Goal: Information Seeking & Learning: Learn about a topic

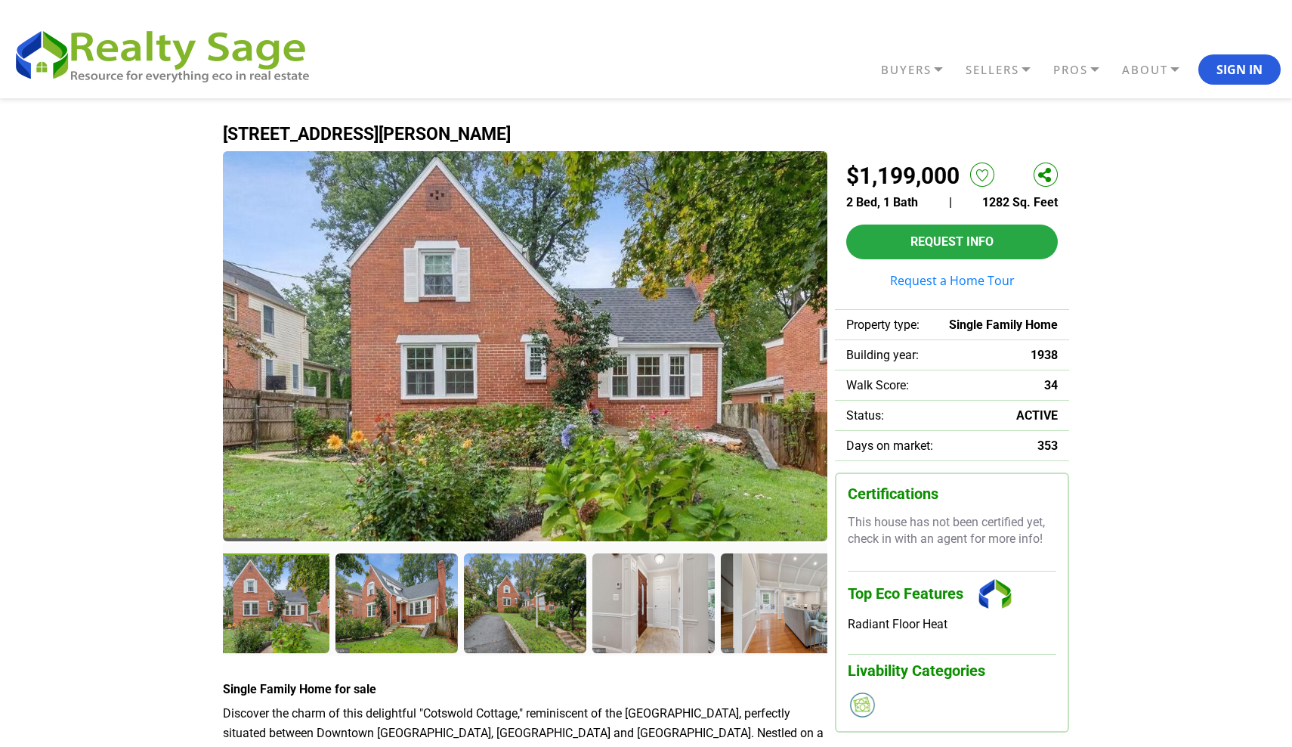
scroll to position [-1, 0]
click at [512, 407] on img at bounding box center [525, 346] width 605 height 390
click at [287, 578] on div at bounding box center [269, 604] width 125 height 103
click at [397, 592] on div at bounding box center [398, 604] width 125 height 103
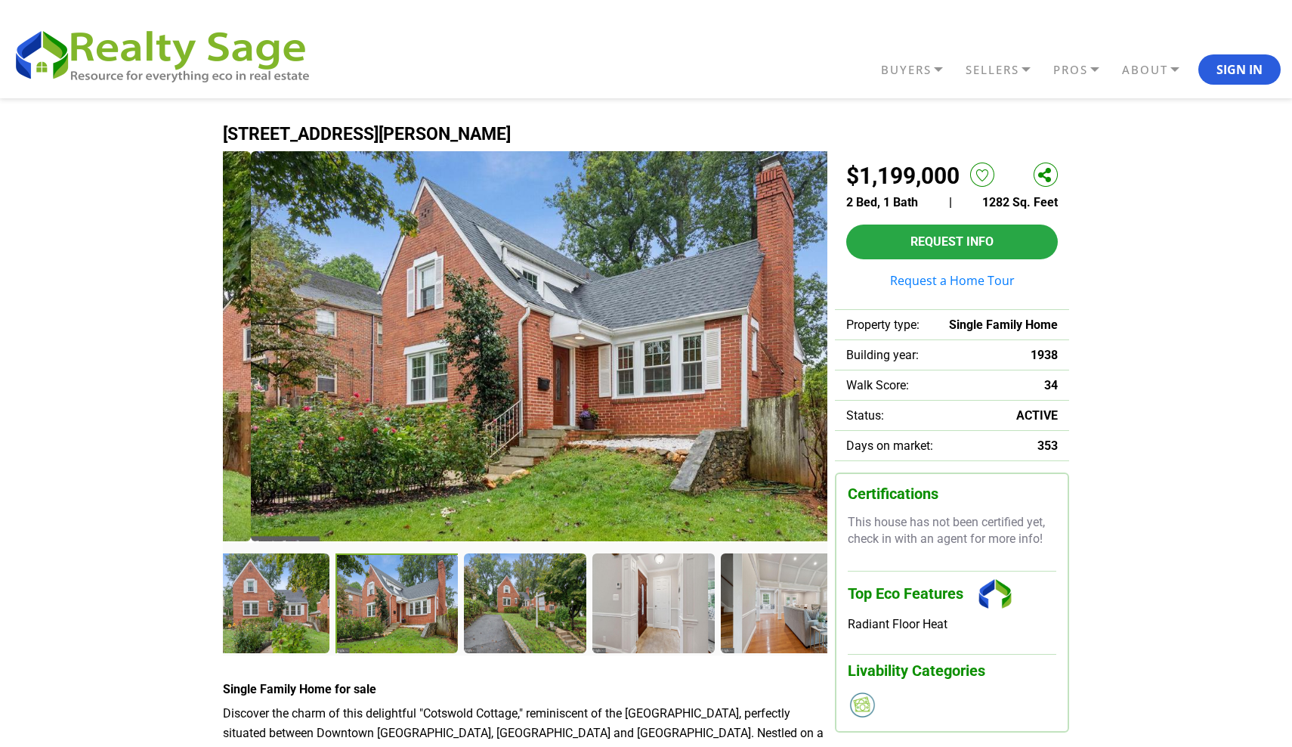
click at [466, 444] on img at bounding box center [553, 346] width 605 height 390
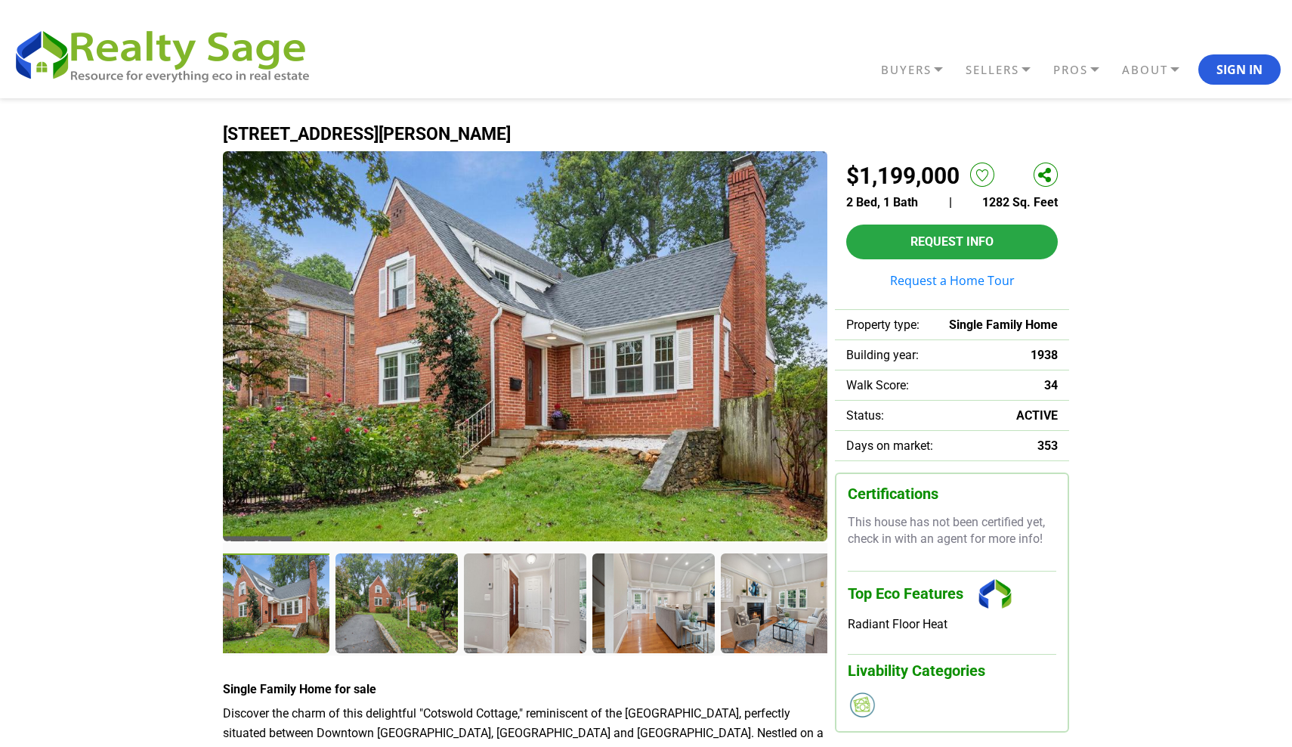
click at [471, 440] on img at bounding box center [525, 346] width 605 height 390
click at [518, 595] on div at bounding box center [526, 604] width 125 height 103
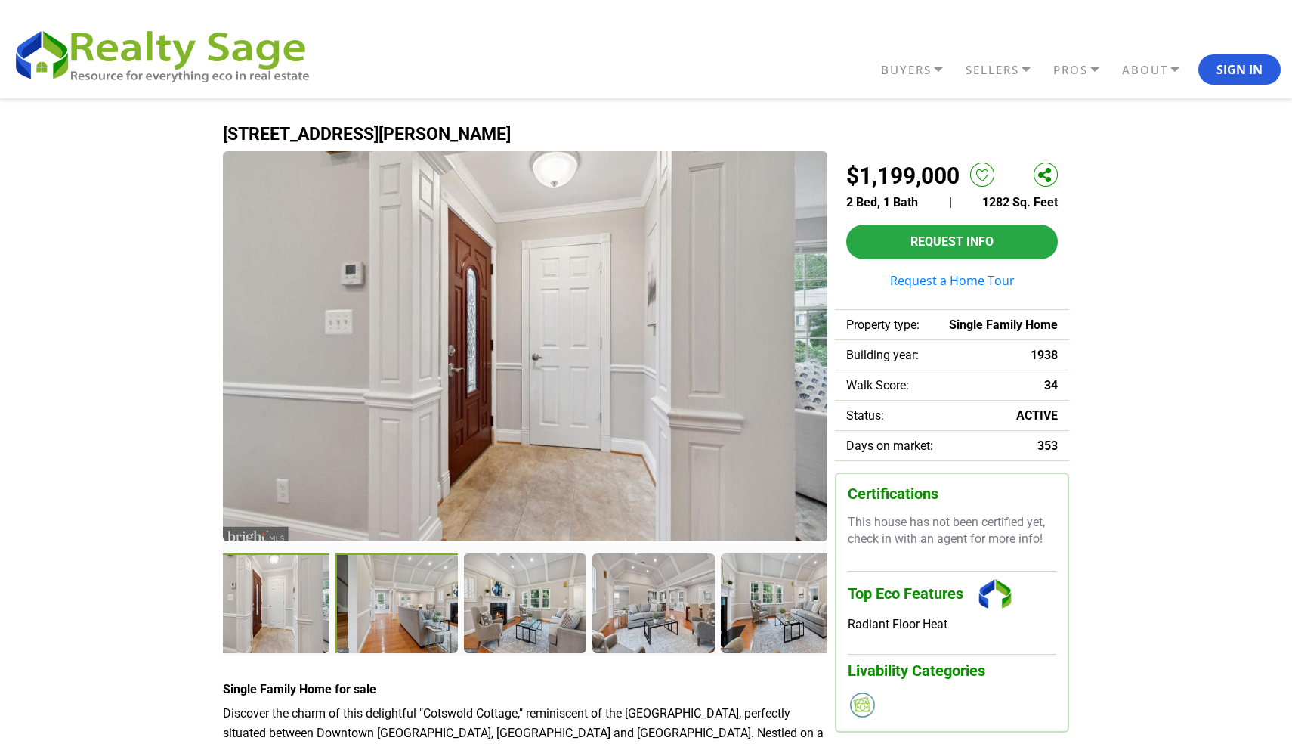
click at [392, 608] on div at bounding box center [398, 604] width 125 height 103
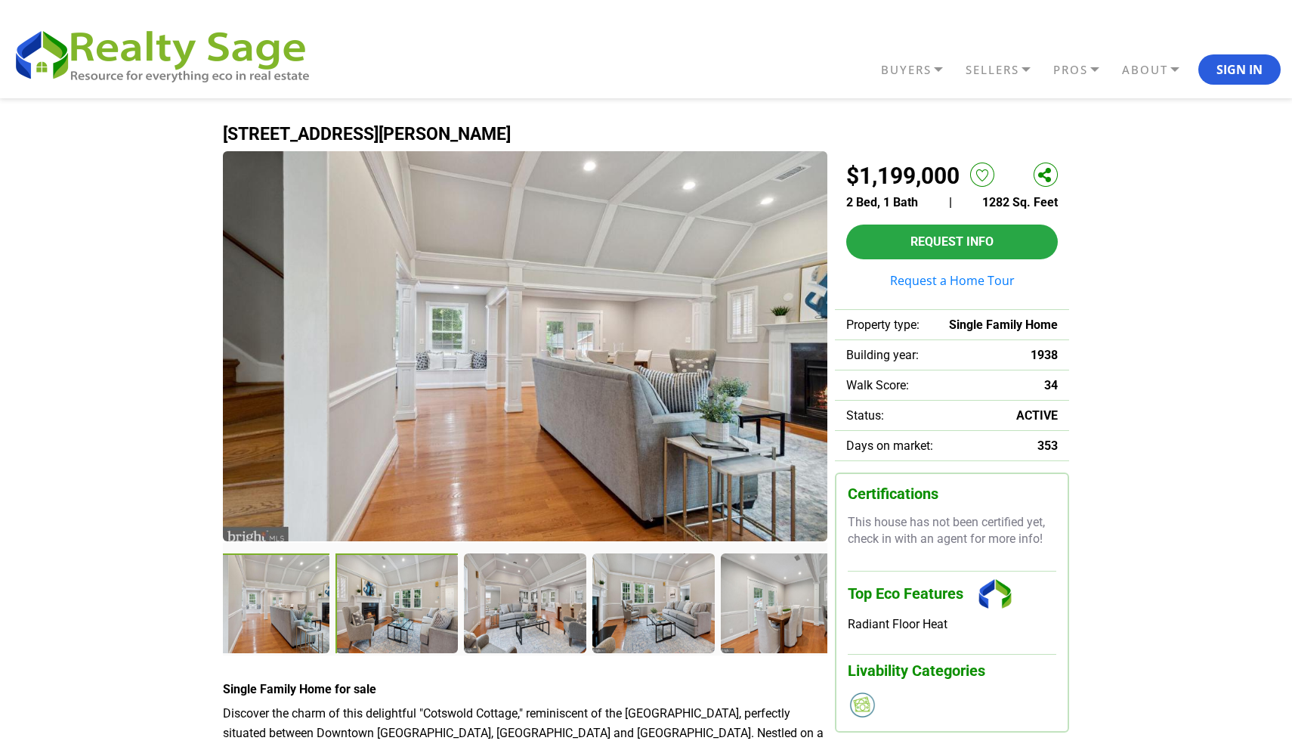
click at [392, 608] on div at bounding box center [398, 604] width 125 height 103
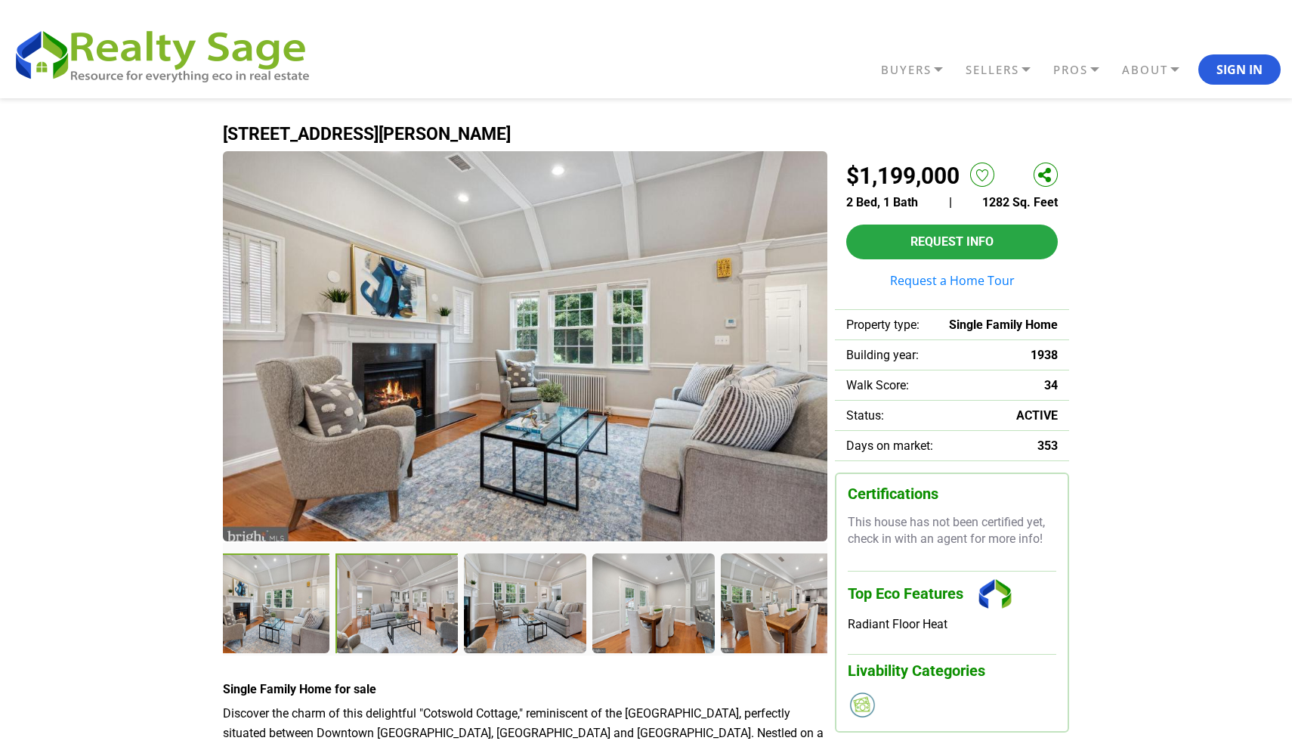
click at [403, 620] on div at bounding box center [398, 604] width 125 height 103
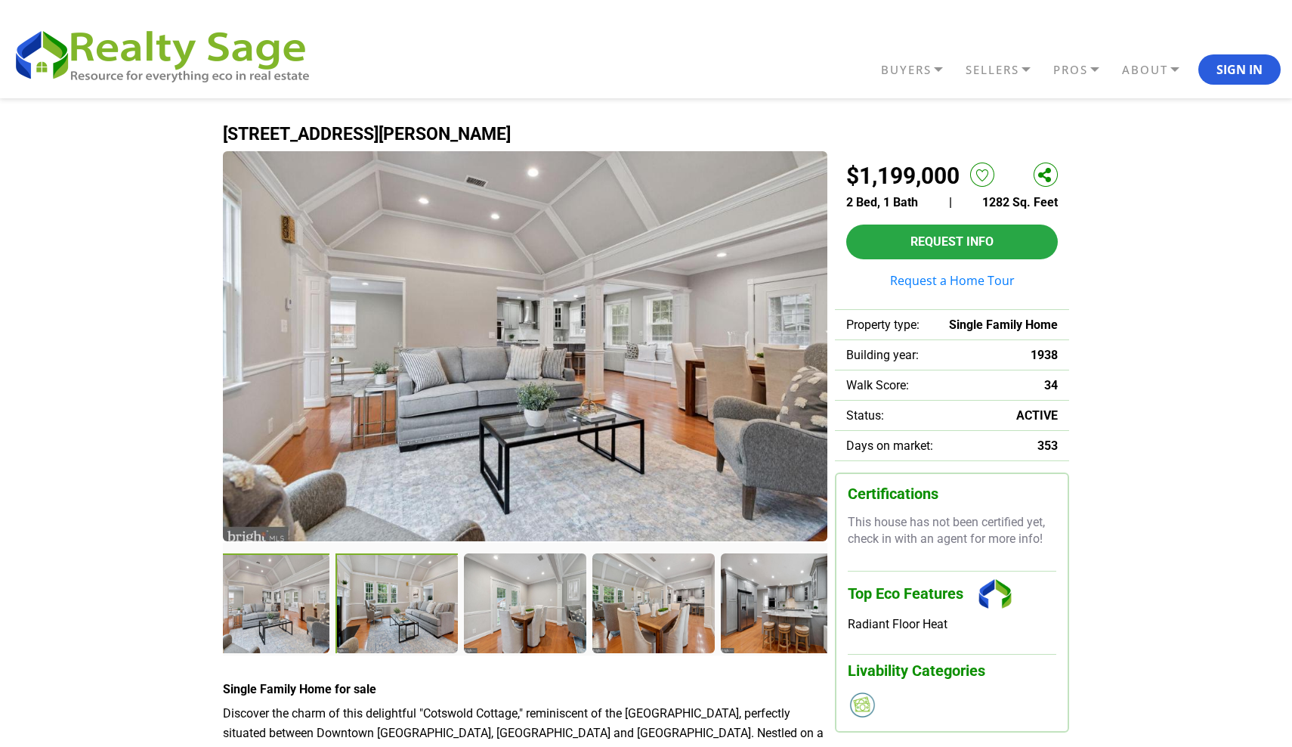
click at [408, 617] on div at bounding box center [398, 604] width 125 height 103
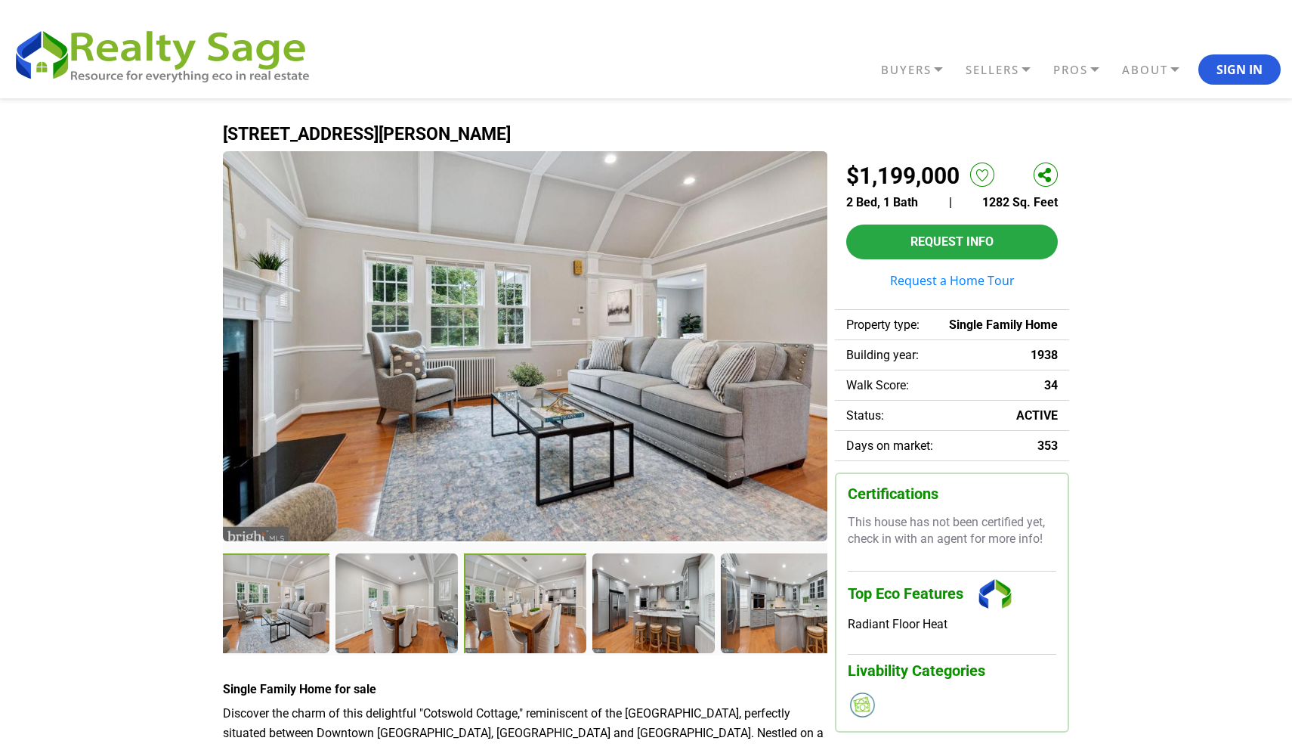
click at [469, 614] on div at bounding box center [526, 604] width 125 height 103
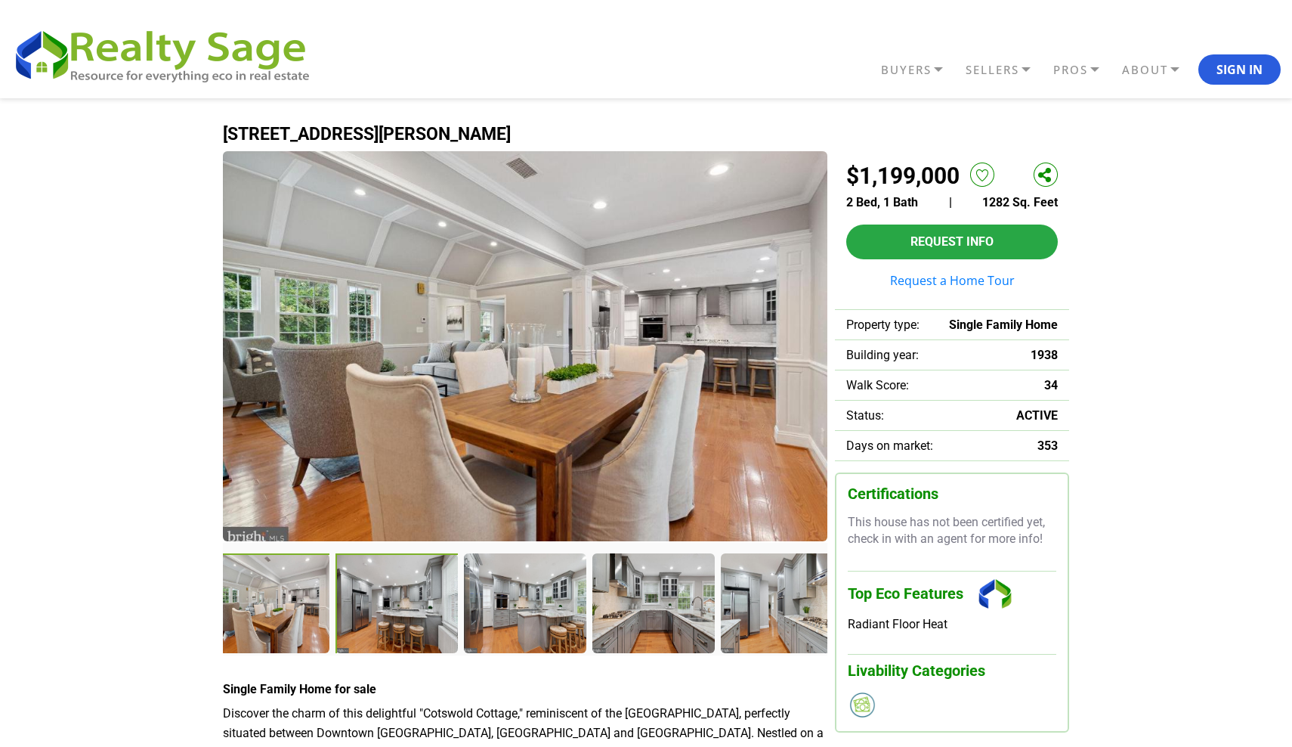
click at [414, 618] on div at bounding box center [398, 604] width 125 height 103
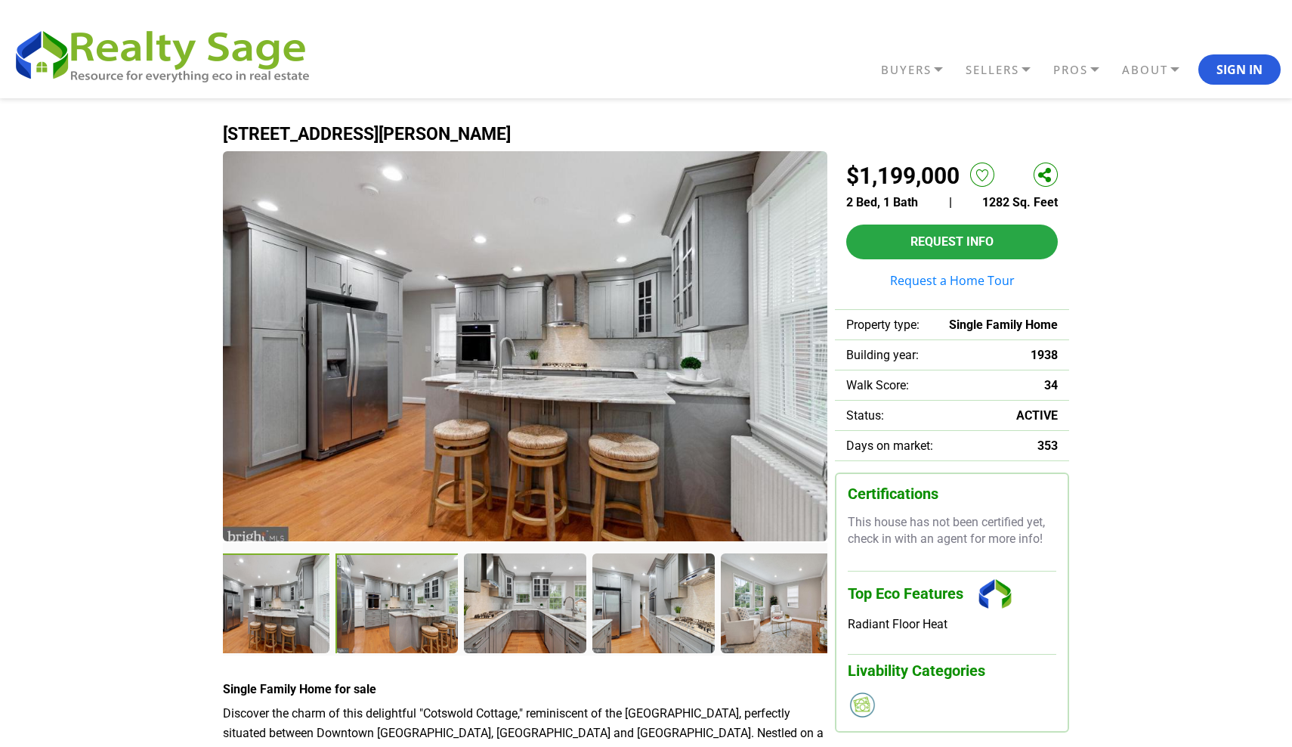
click at [409, 613] on div at bounding box center [398, 604] width 125 height 103
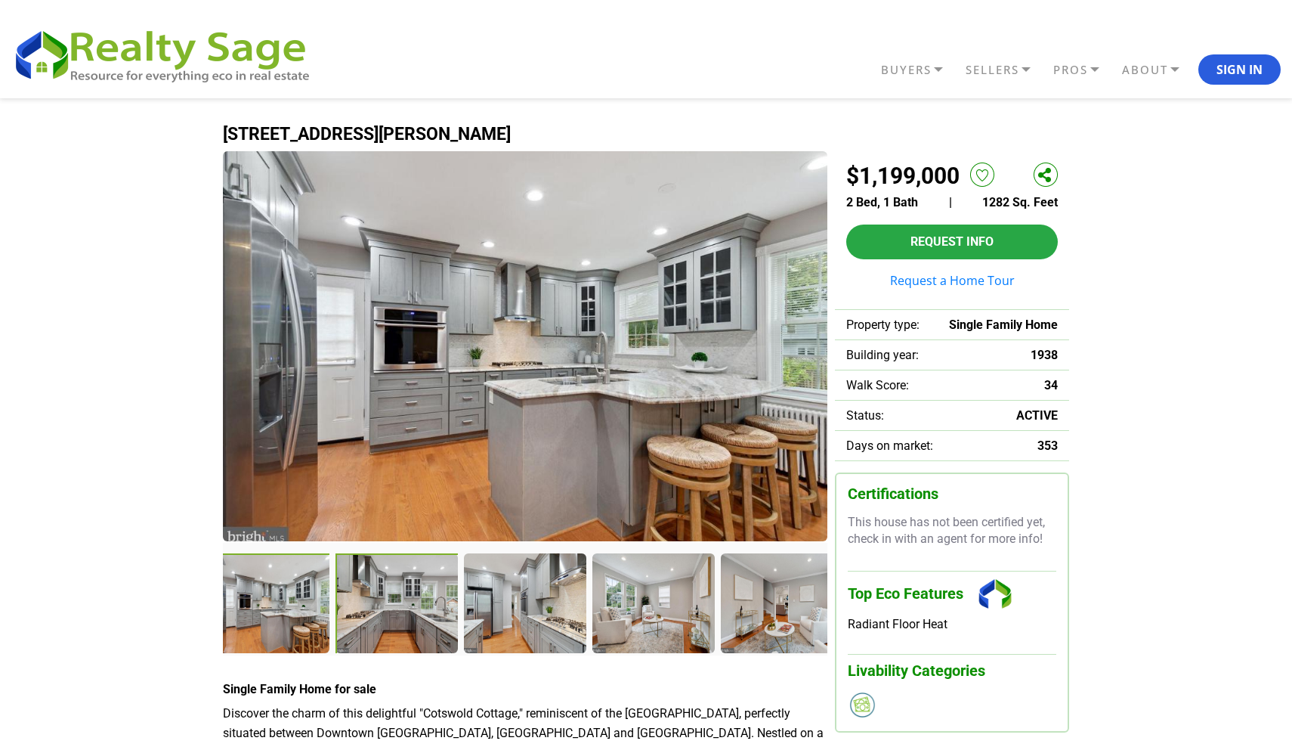
click at [422, 608] on div at bounding box center [398, 604] width 125 height 103
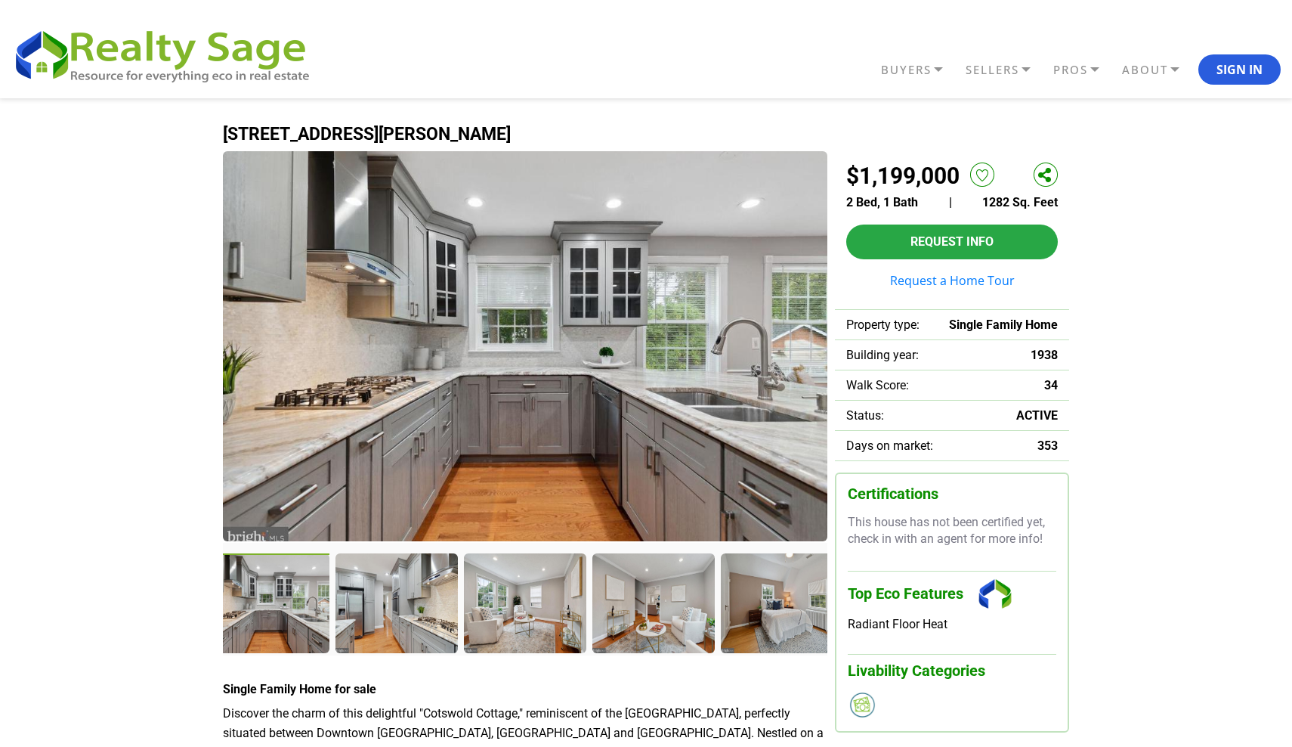
click at [439, 450] on img at bounding box center [525, 346] width 605 height 390
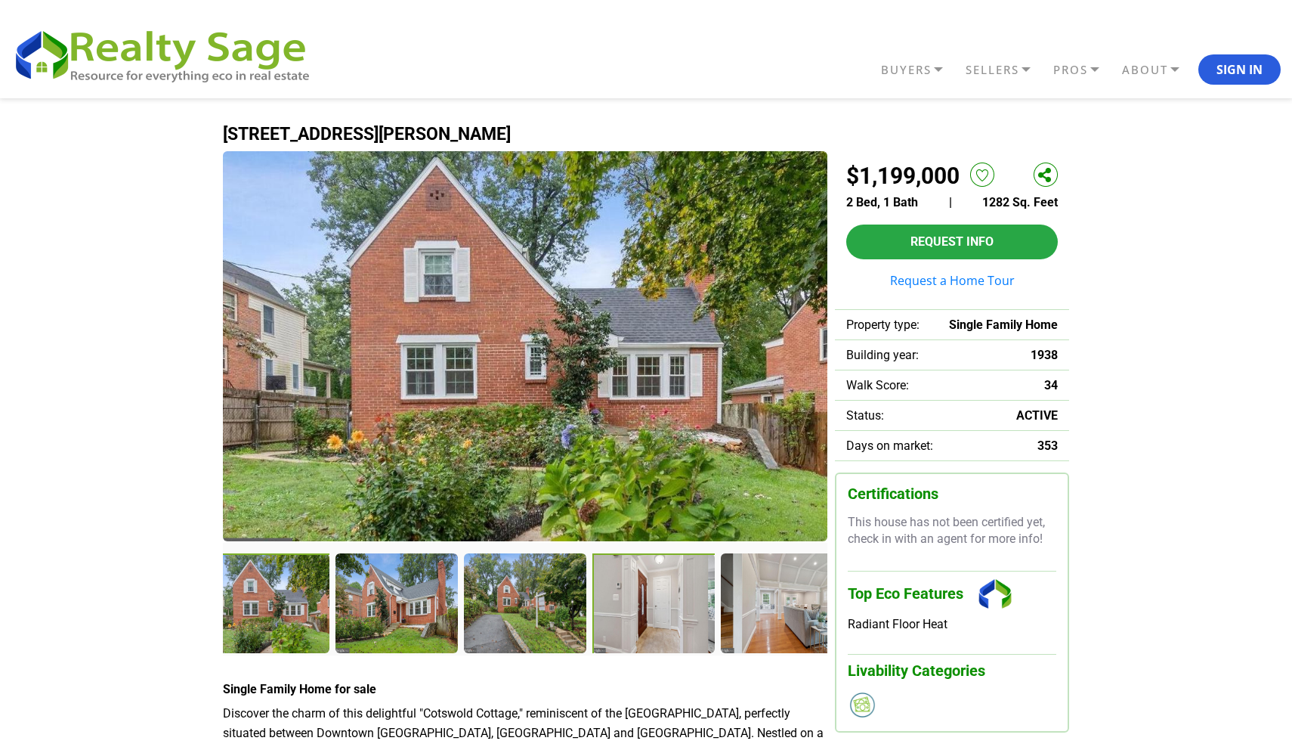
click at [641, 591] on div at bounding box center [655, 604] width 125 height 103
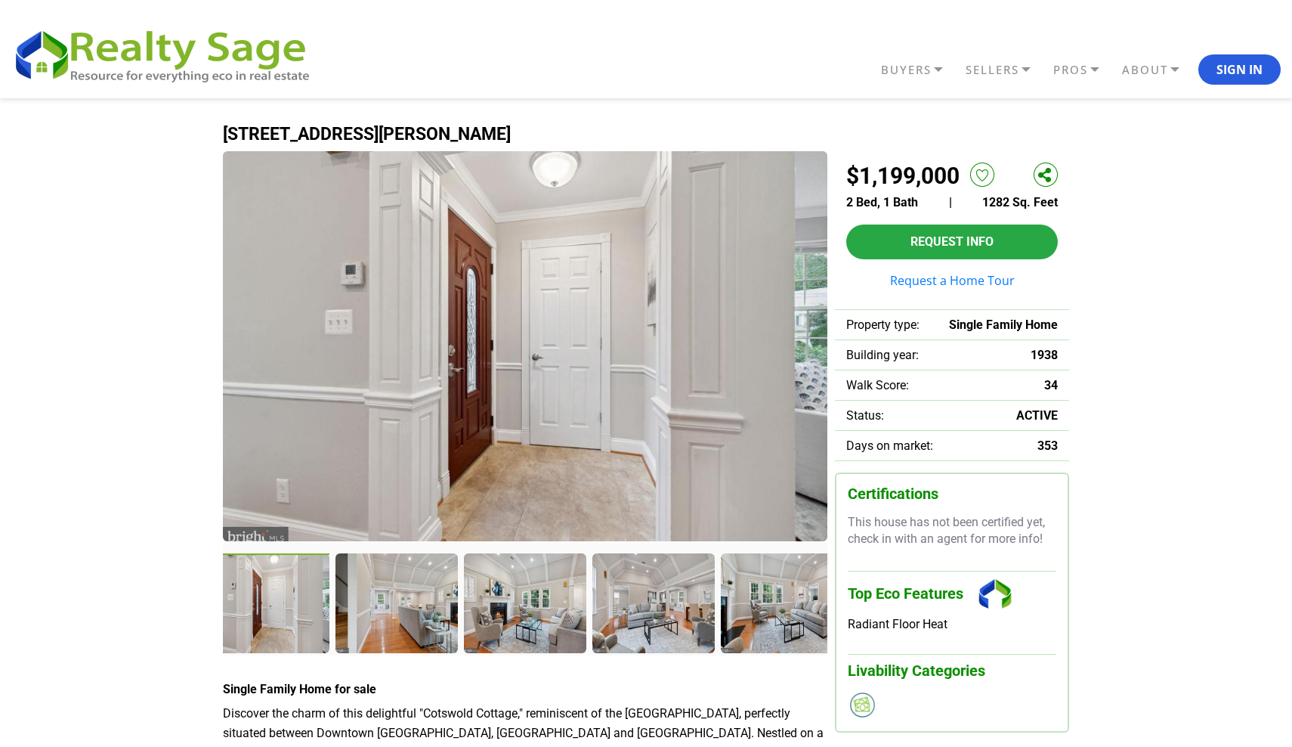
click at [642, 352] on img at bounding box center [525, 346] width 605 height 390
click at [437, 571] on div at bounding box center [398, 604] width 125 height 103
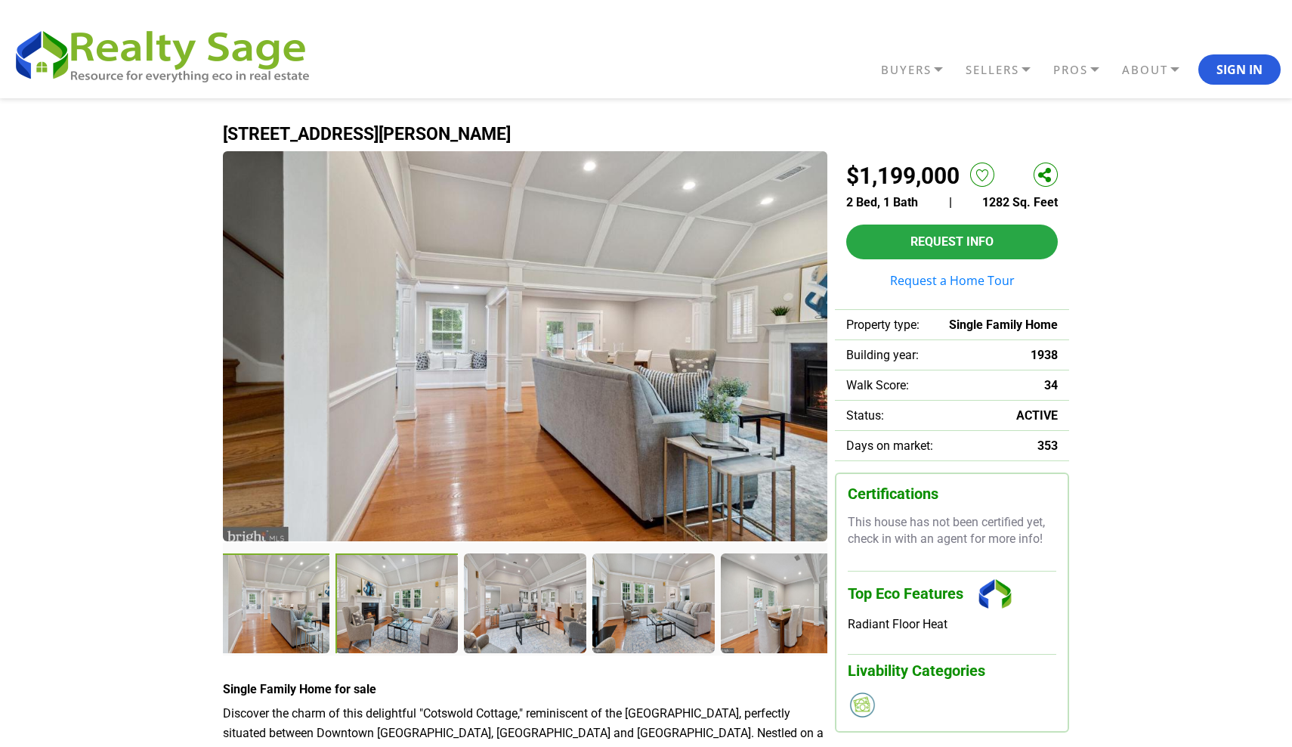
click at [417, 617] on div at bounding box center [398, 604] width 125 height 103
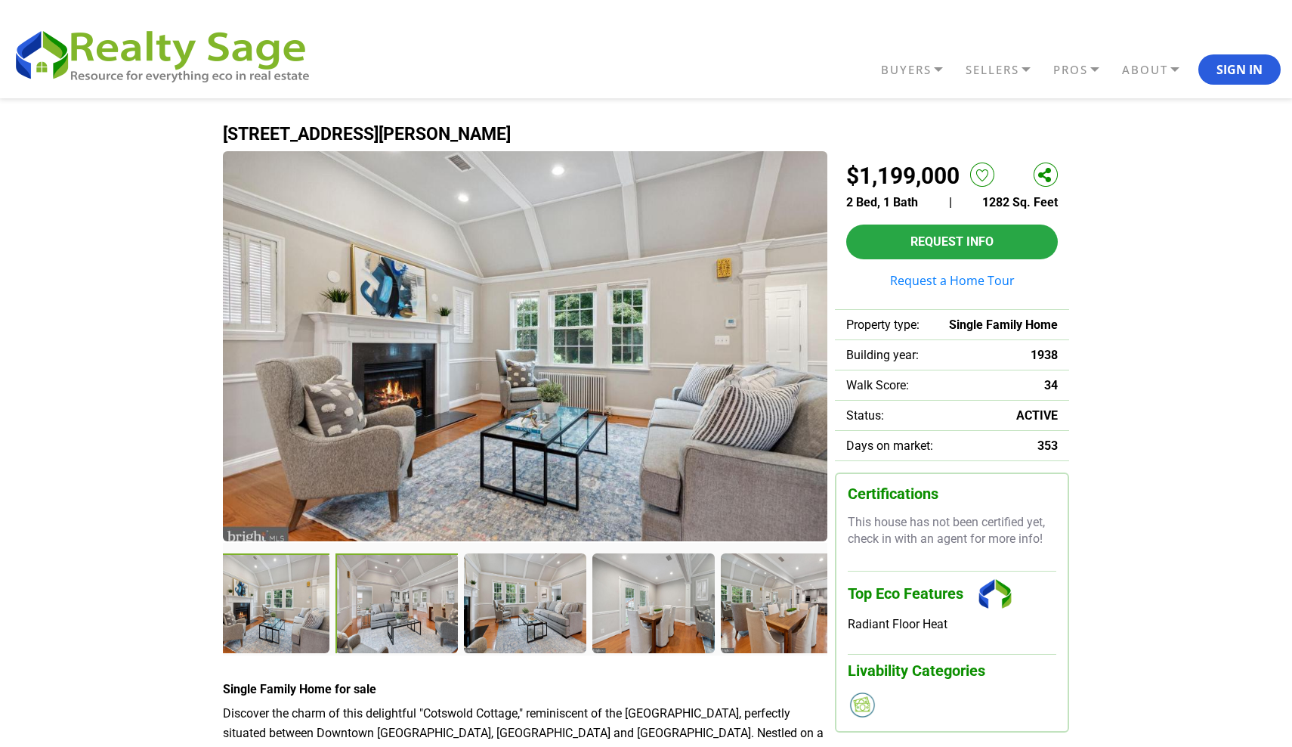
click at [429, 619] on div at bounding box center [398, 604] width 125 height 103
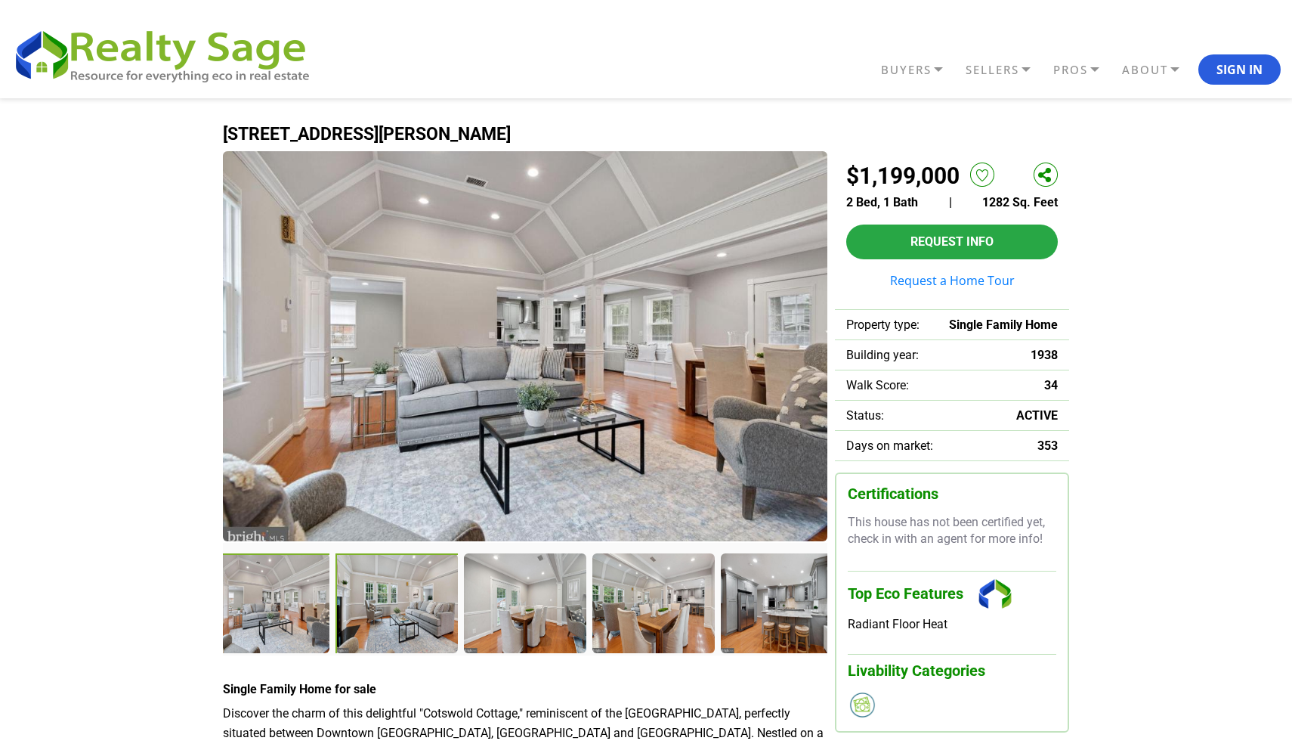
click at [434, 615] on div at bounding box center [398, 604] width 125 height 103
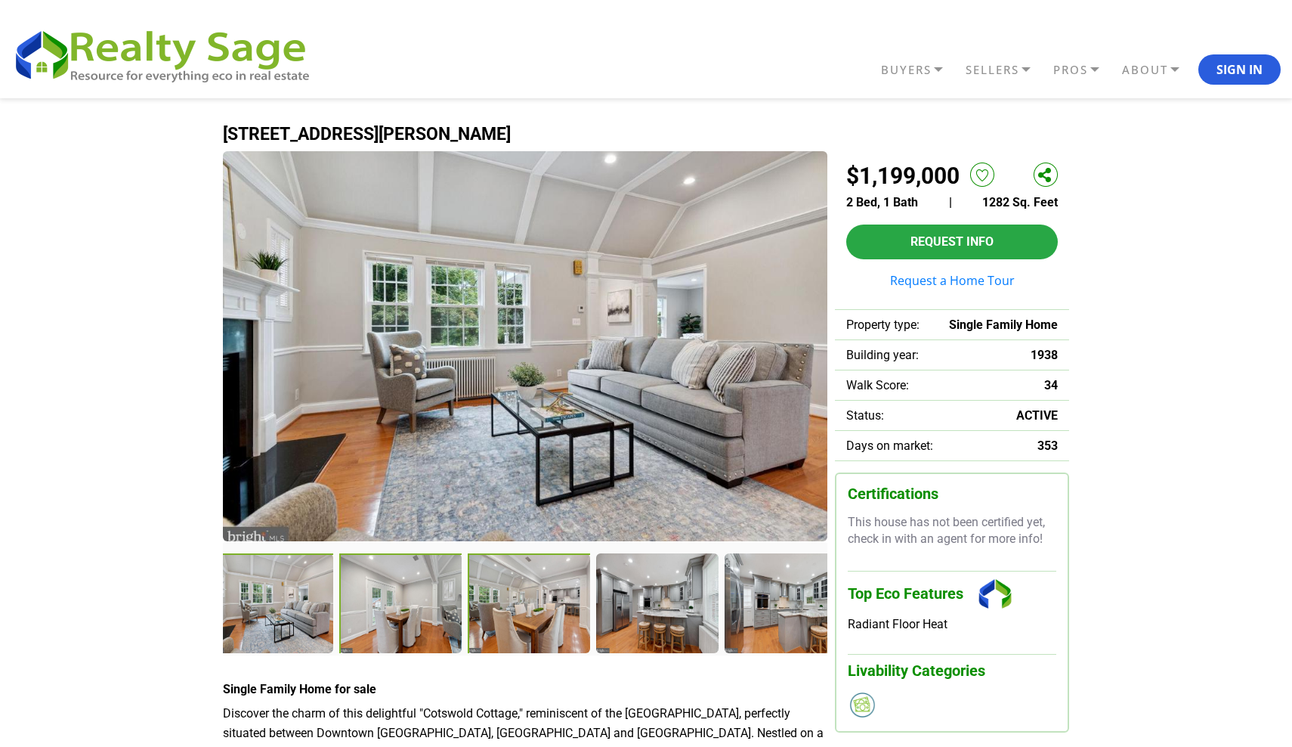
click at [478, 608] on div at bounding box center [530, 603] width 124 height 101
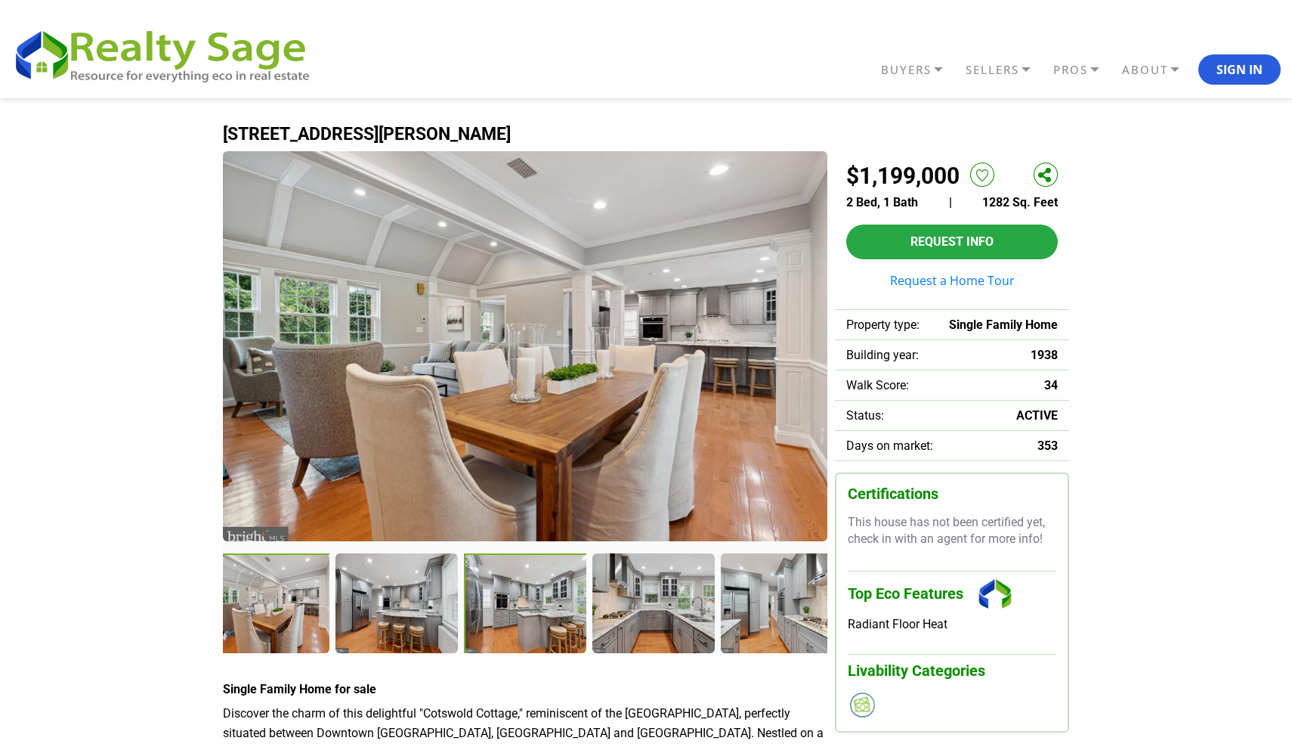
click at [500, 608] on div at bounding box center [526, 604] width 125 height 103
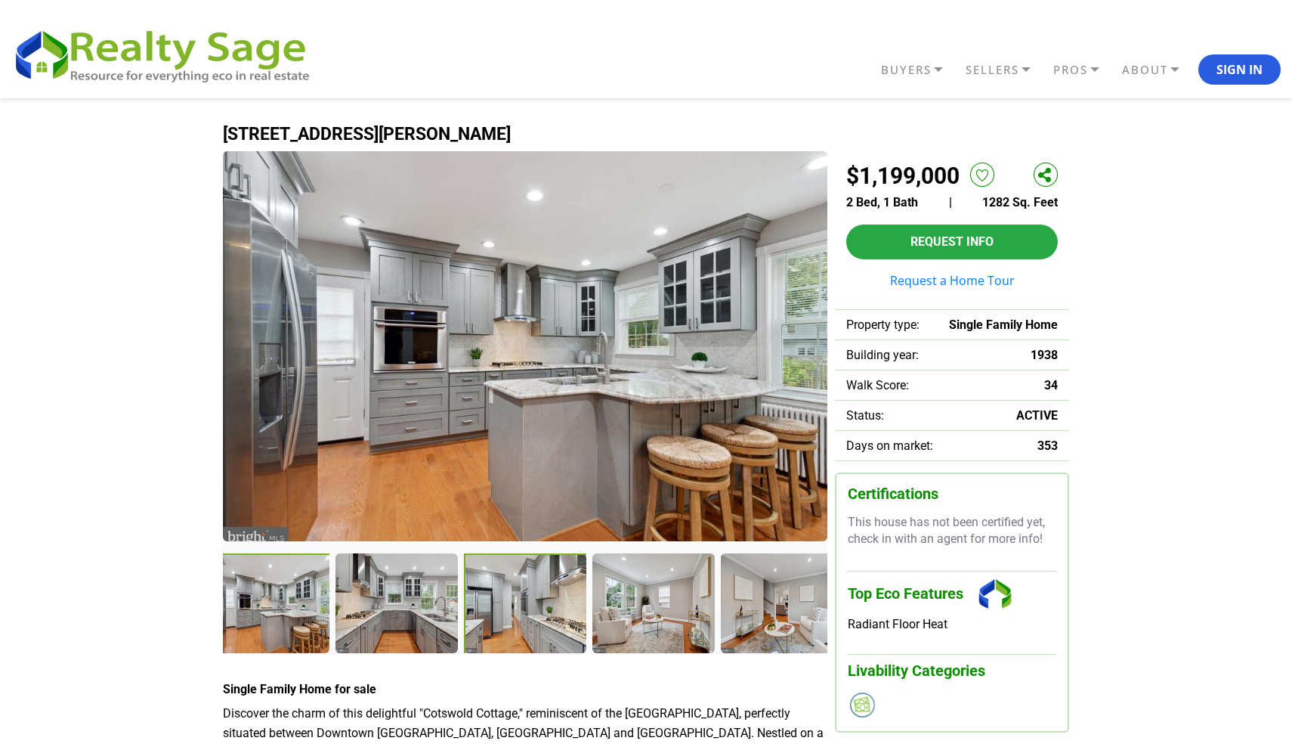
click at [552, 627] on div at bounding box center [526, 604] width 125 height 103
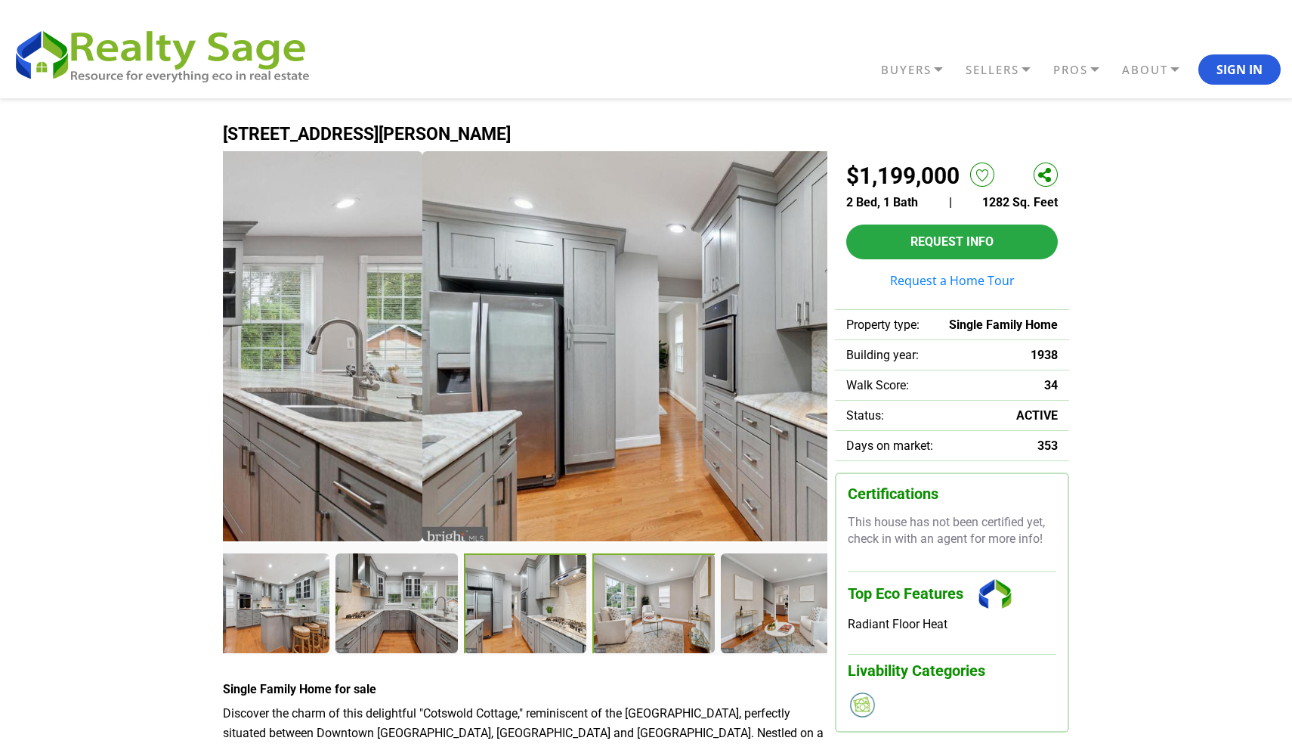
click at [648, 613] on div at bounding box center [655, 604] width 125 height 103
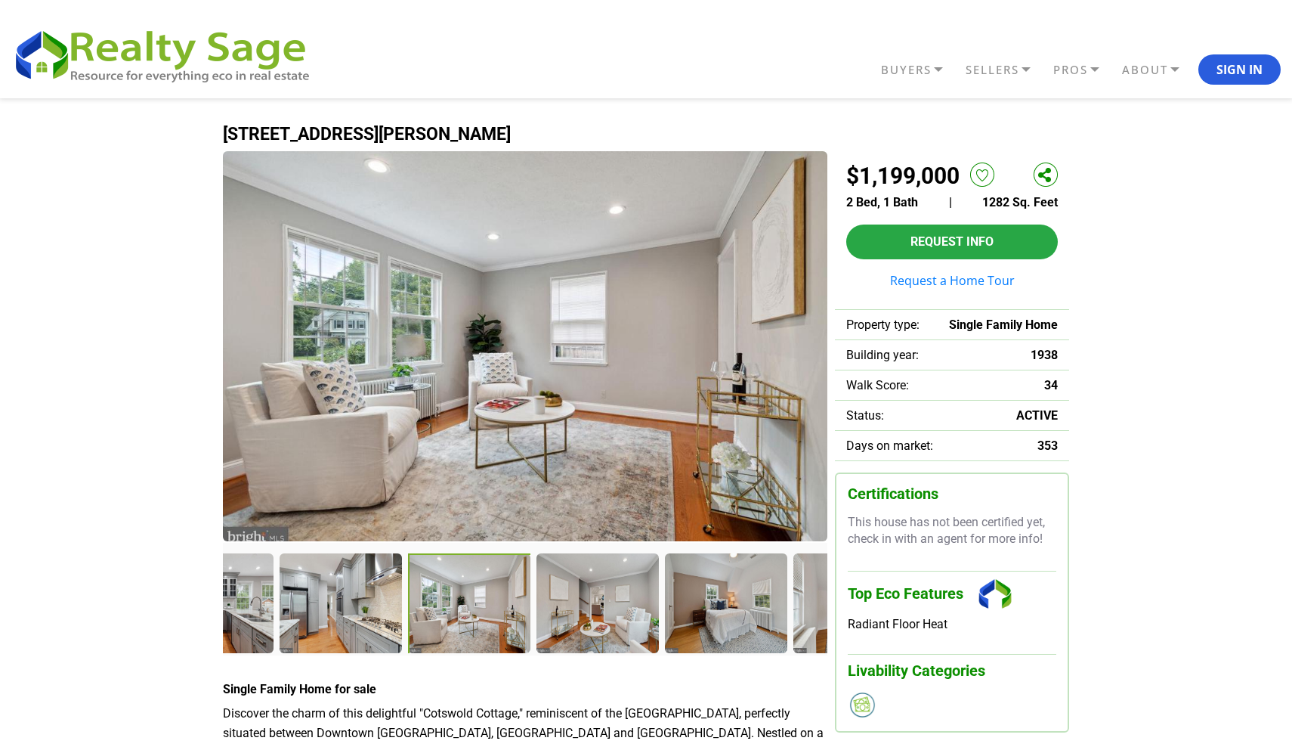
click at [732, 614] on div at bounding box center [525, 603] width 636 height 100
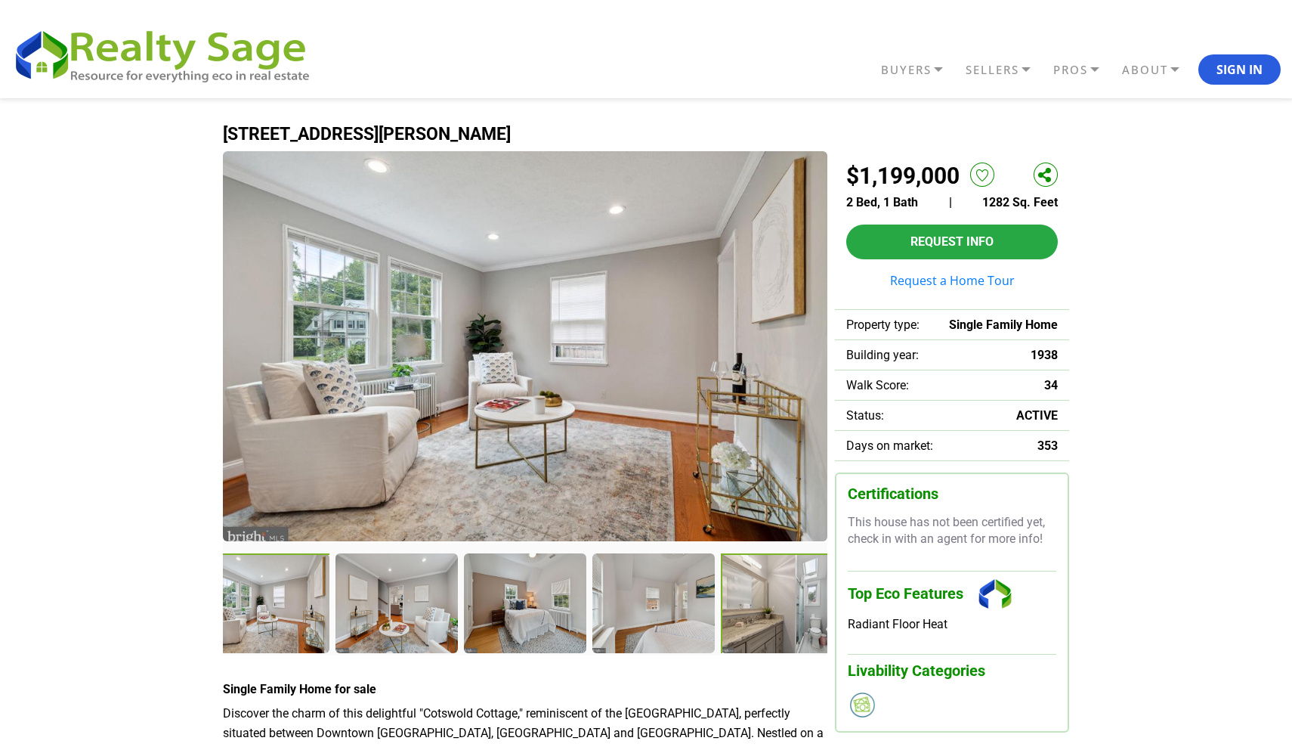
click at [761, 609] on div at bounding box center [783, 604] width 125 height 103
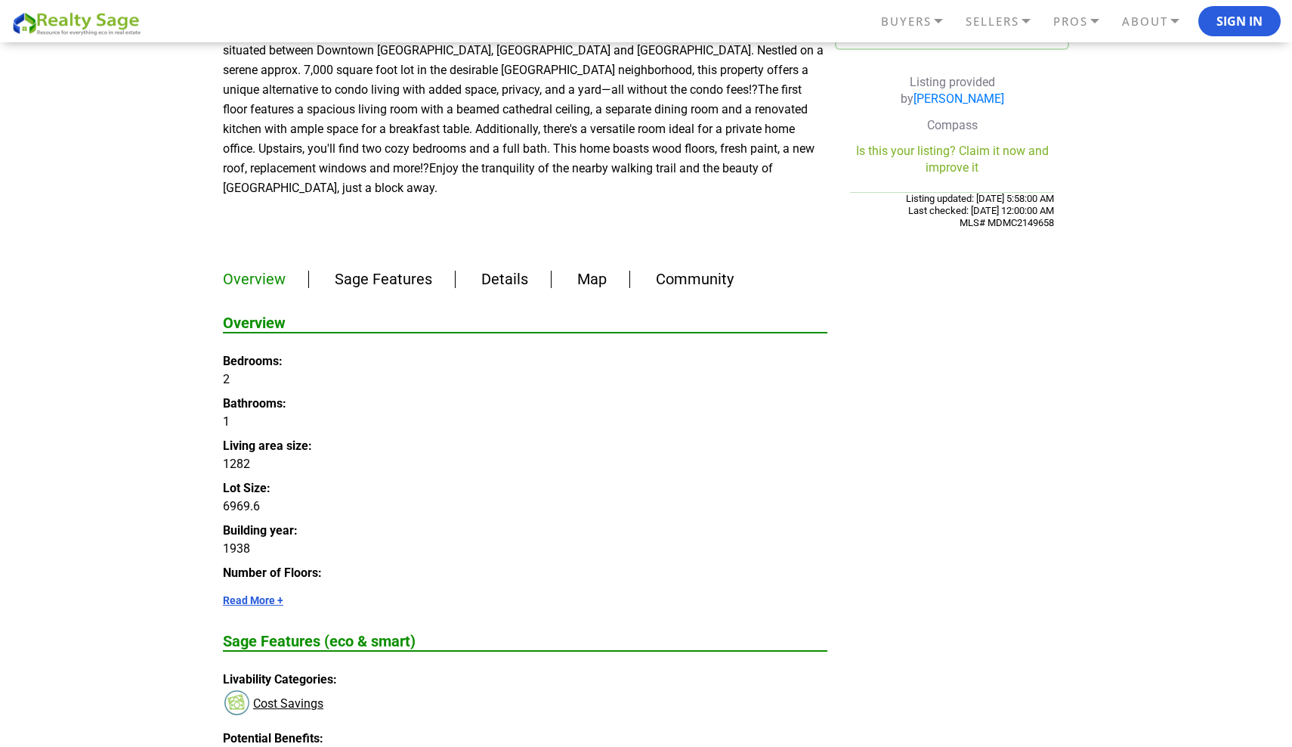
scroll to position [683, 0]
click at [270, 593] on link "Read More +" at bounding box center [525, 599] width 605 height 12
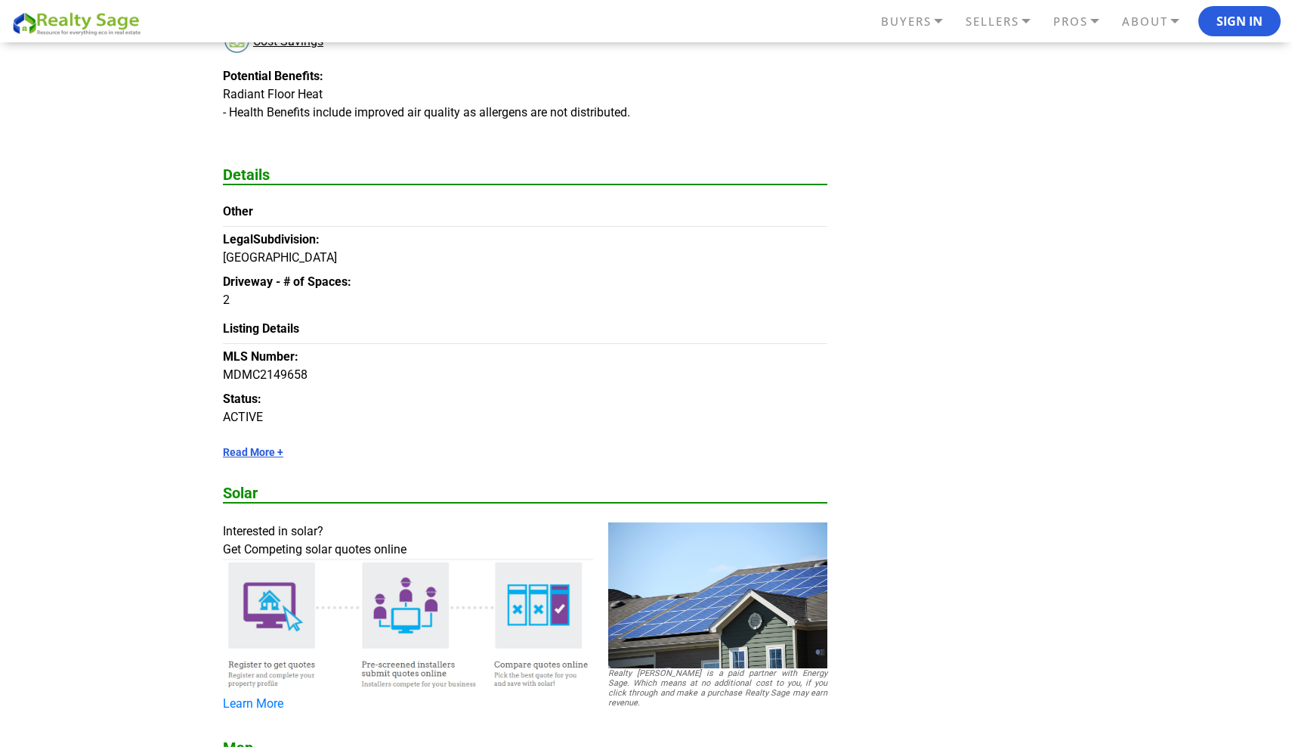
scroll to position [1571, 0]
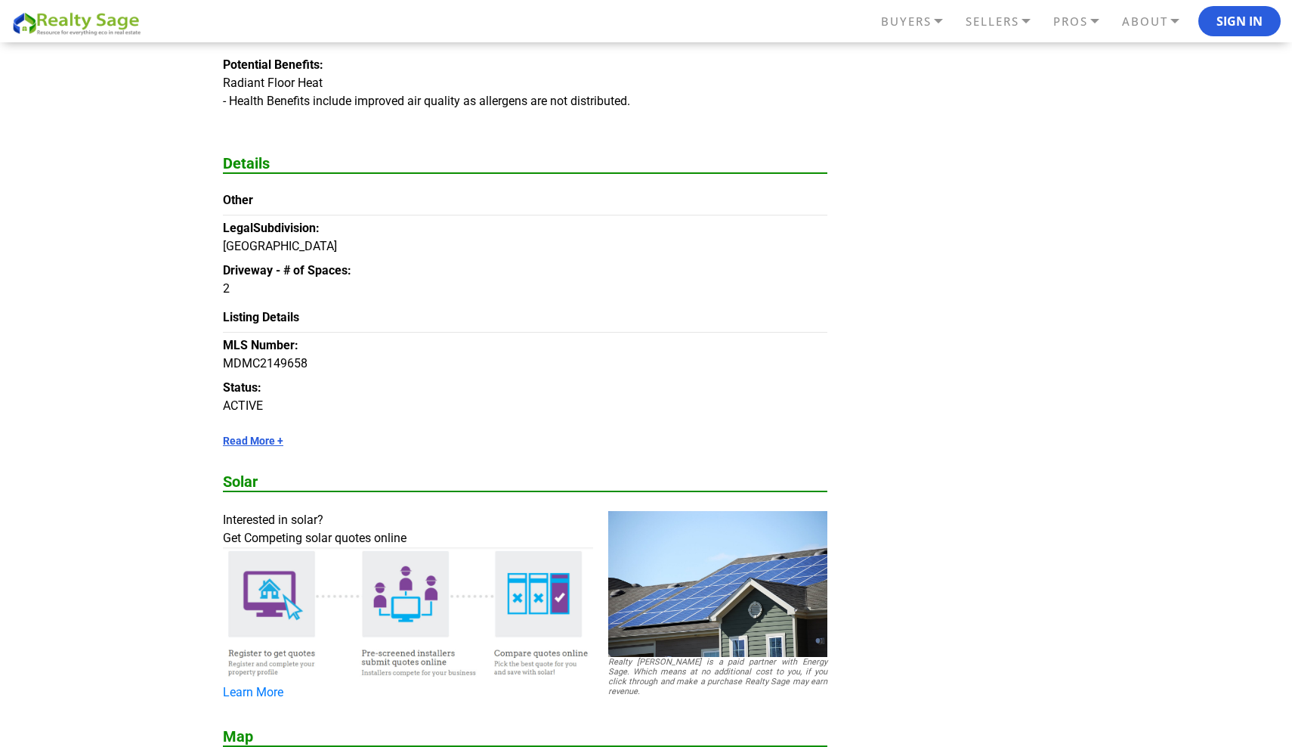
click at [249, 435] on link "Read More +" at bounding box center [525, 441] width 605 height 12
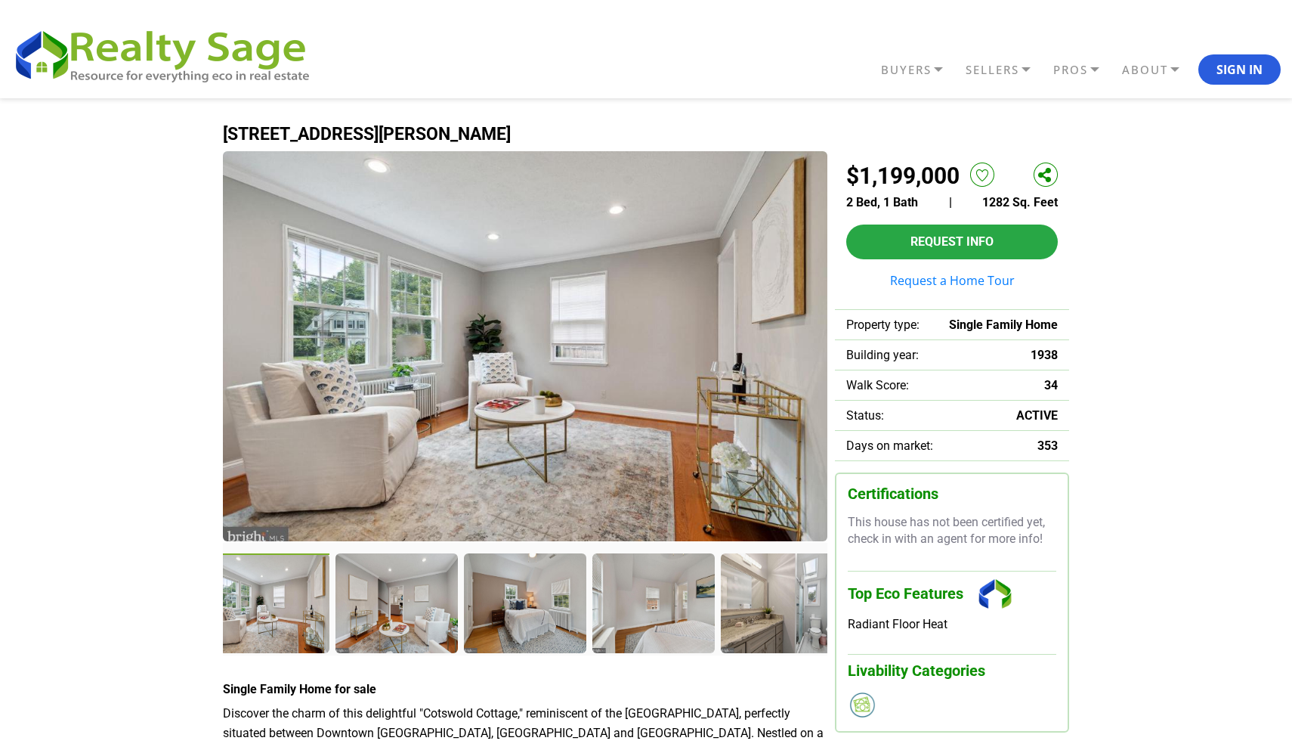
scroll to position [0, 0]
